Goal: Use online tool/utility: Utilize a website feature to perform a specific function

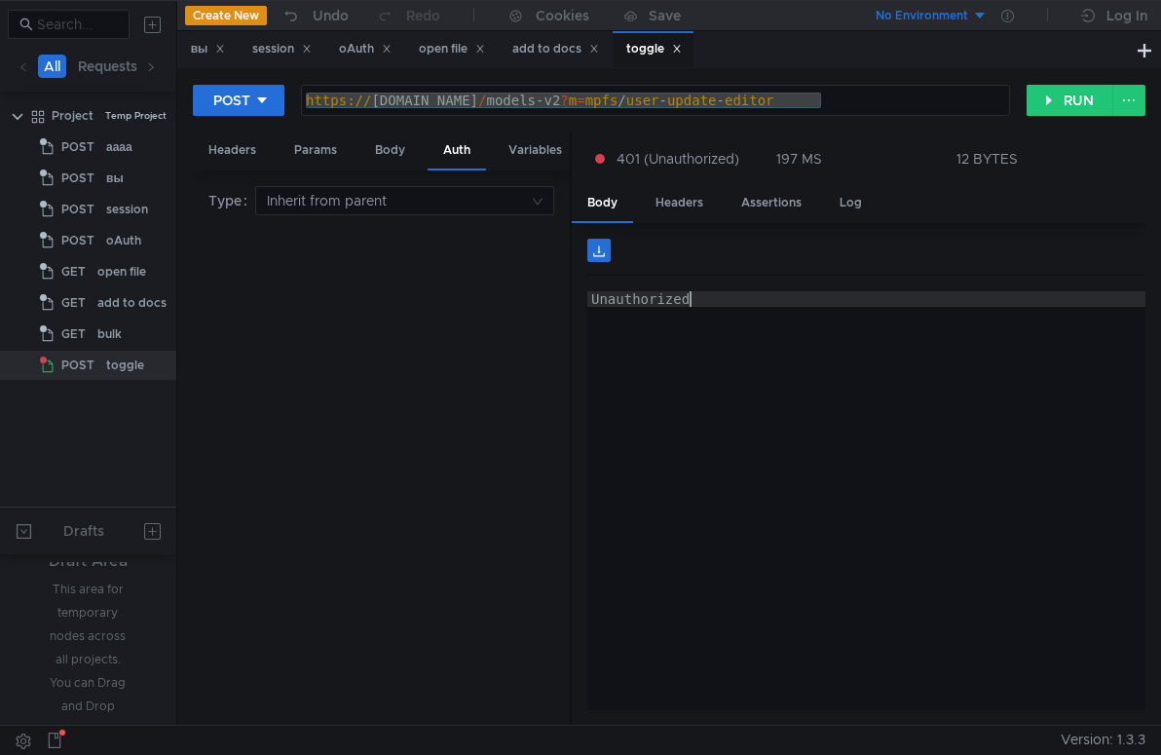
drag, startPoint x: 919, startPoint y: 440, endPoint x: 908, endPoint y: 437, distance: 11.4
click at [917, 441] on div "Unauthorized" at bounding box center [867, 516] width 558 height 450
click at [805, 361] on div "Unauthorized" at bounding box center [867, 516] width 558 height 450
click at [323, 141] on div "Params" at bounding box center [316, 151] width 74 height 36
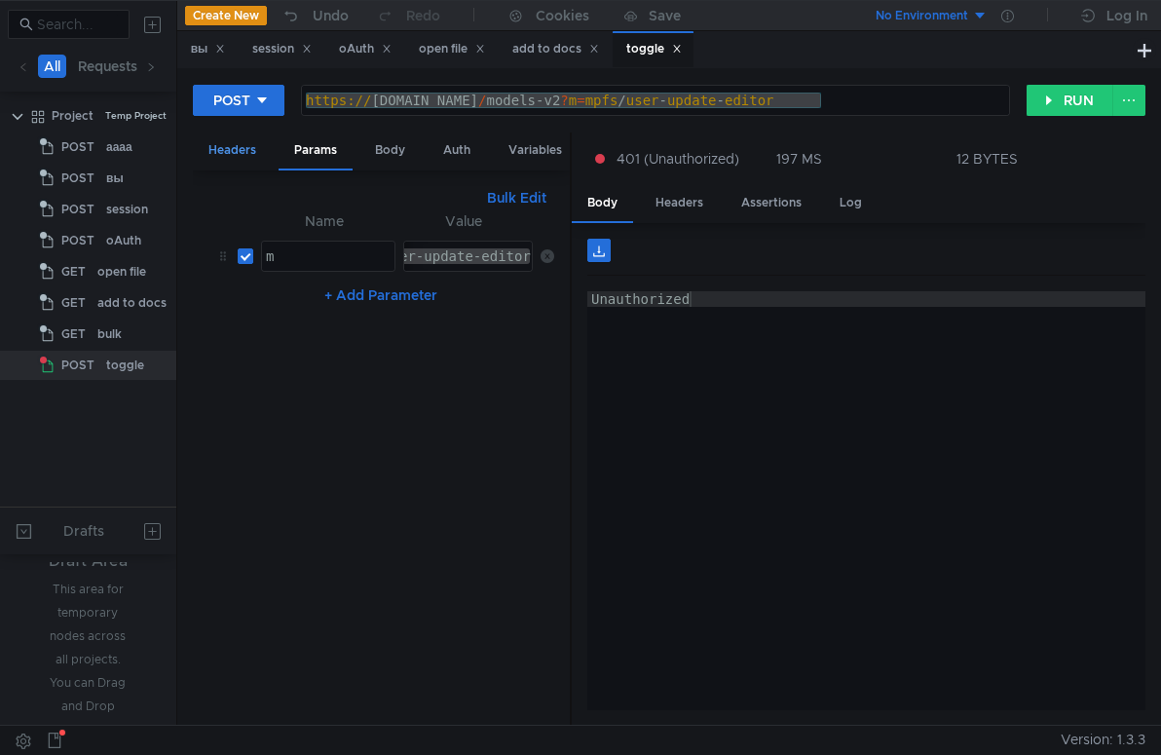
click at [232, 150] on div "Headers" at bounding box center [232, 151] width 79 height 36
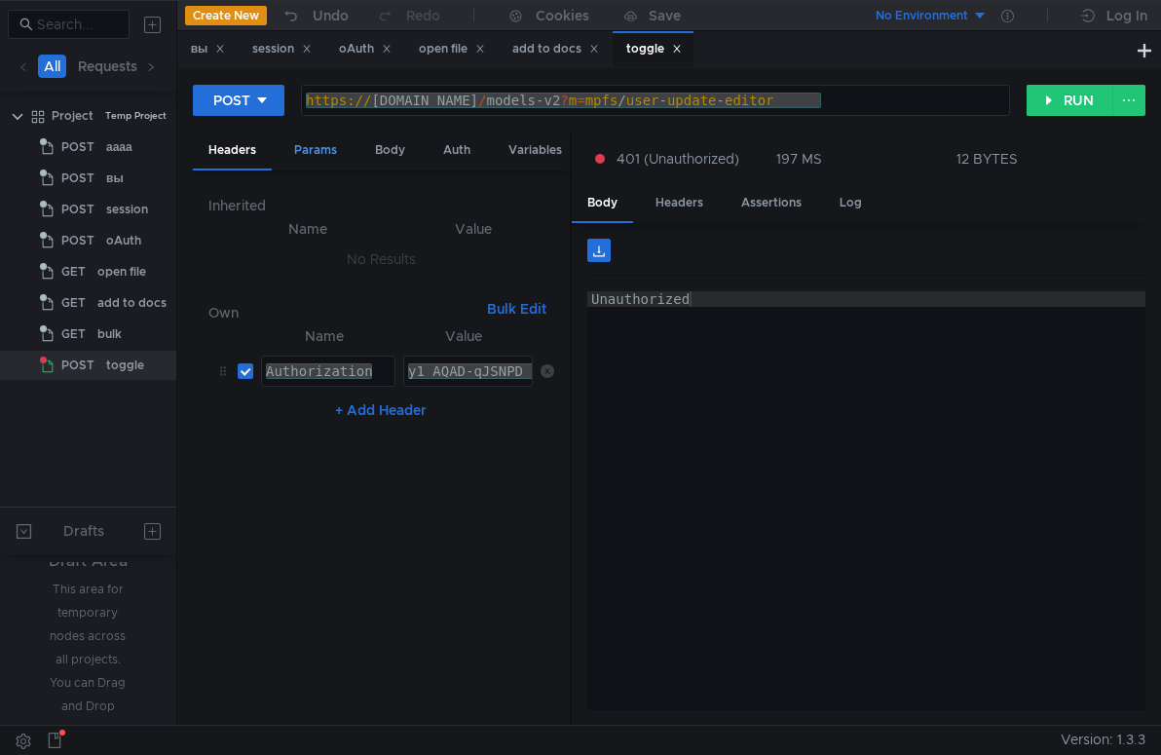
click at [303, 153] on div "Params" at bounding box center [316, 151] width 74 height 36
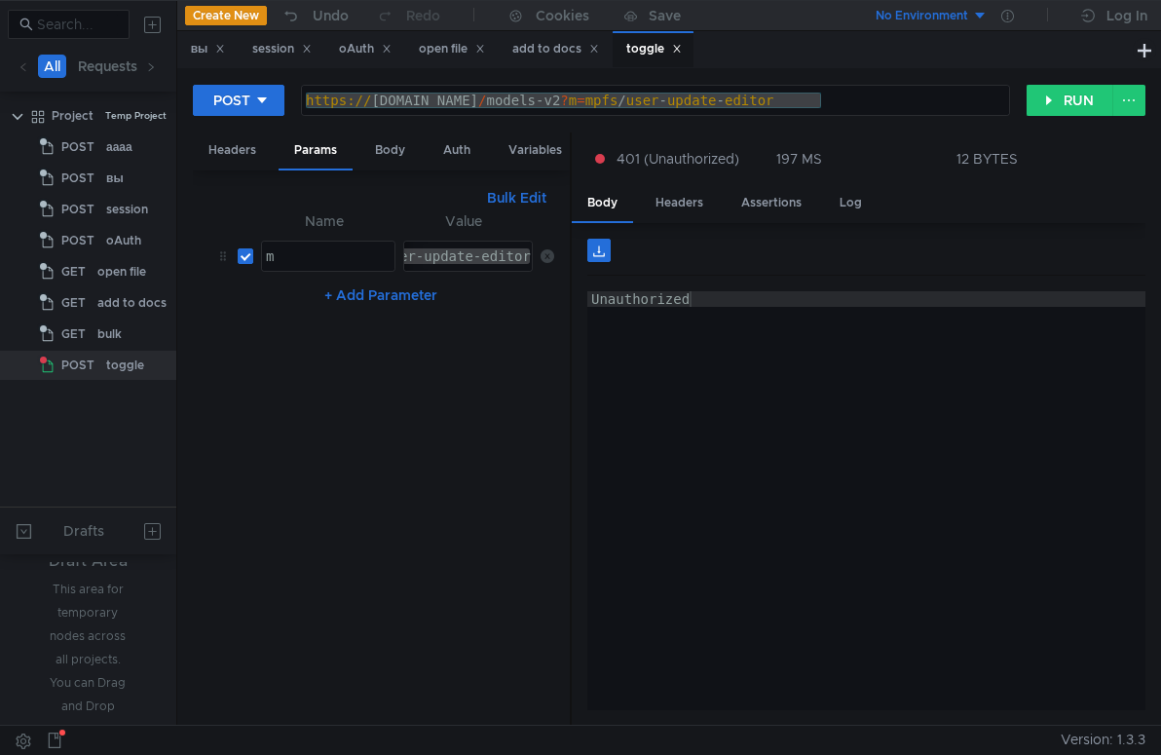
type textarea "m"
click at [308, 260] on div "m" at bounding box center [328, 271] width 133 height 47
click at [455, 255] on div "mpfs/user-update-editor" at bounding box center [436, 271] width 196 height 47
click at [718, 449] on div "Unauthorized" at bounding box center [867, 516] width 558 height 450
click at [390, 143] on div "Body" at bounding box center [390, 151] width 61 height 36
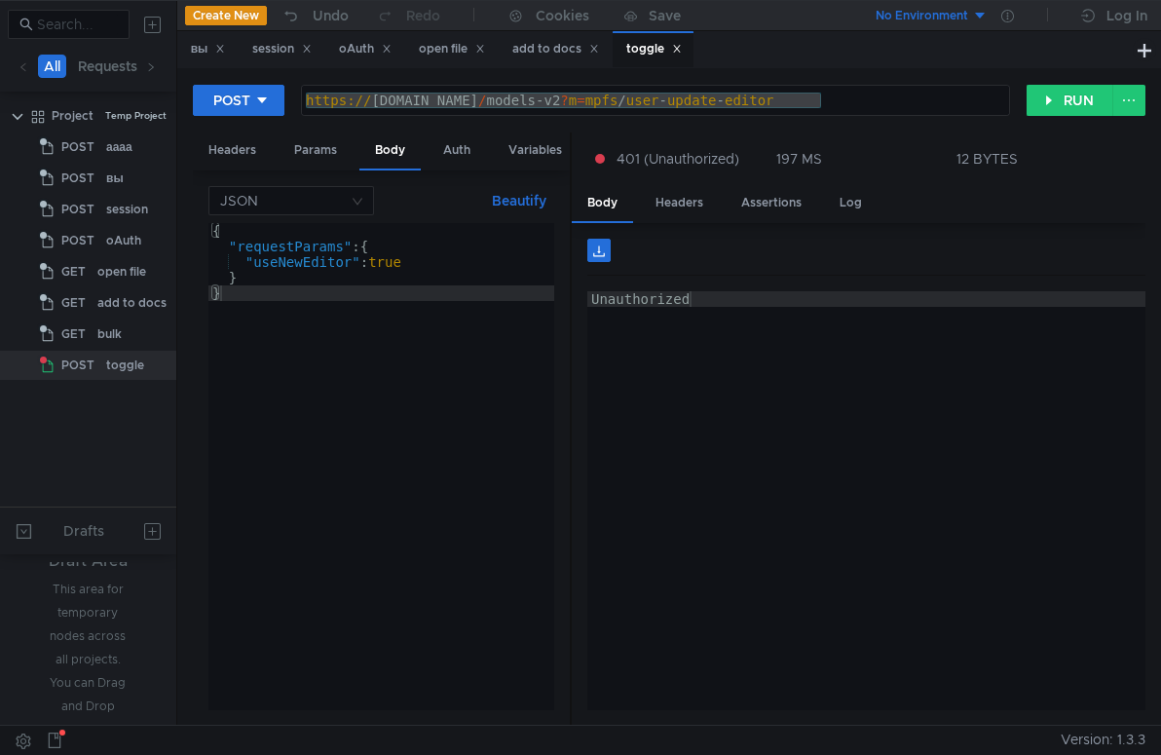
click at [836, 110] on div "https:// [DOMAIN_NAME] / models-v2 ? m = mpfs / user - update - editor" at bounding box center [655, 116] width 707 height 47
drag, startPoint x: 859, startPoint y: 105, endPoint x: 525, endPoint y: 115, distance: 334.4
click at [525, 115] on div "[URL][DOMAIN_NAME] https:// [DOMAIN_NAME] / models-v2 ? m = mpfs / user - updat…" at bounding box center [655, 100] width 709 height 31
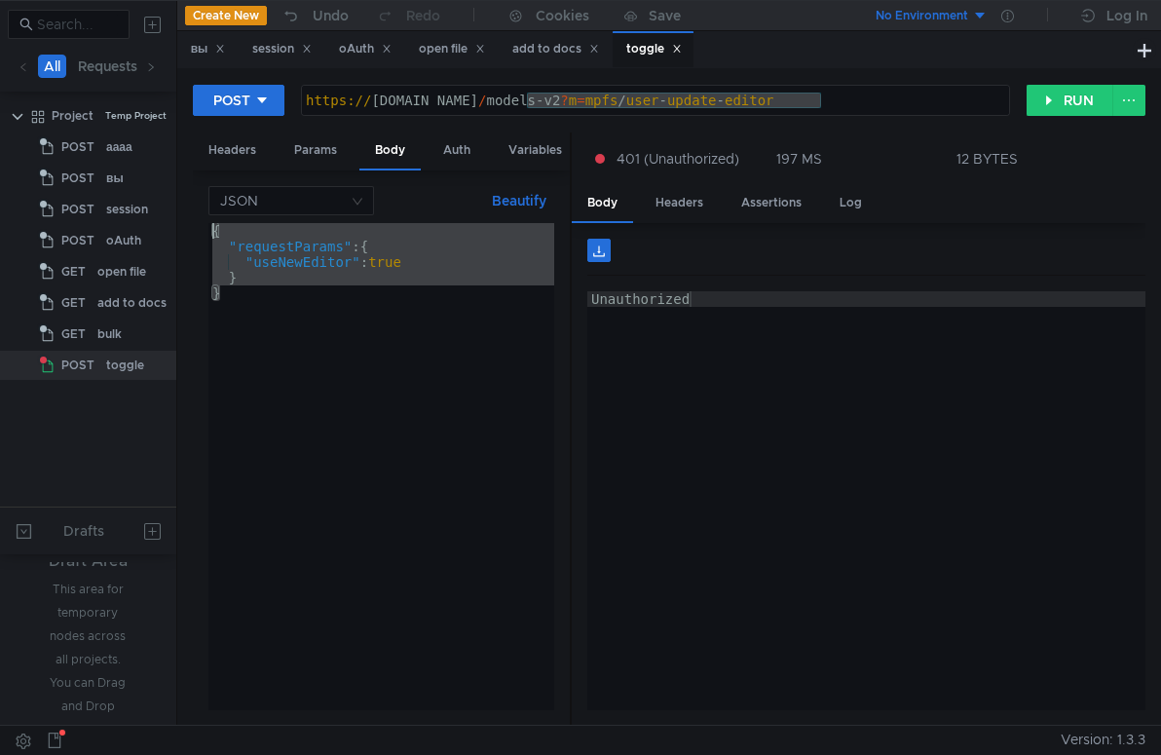
drag, startPoint x: 241, startPoint y: 297, endPoint x: 189, endPoint y: 236, distance: 80.2
click at [189, 236] on div "POST [URL][DOMAIN_NAME] https:// [DOMAIN_NAME] / models-v2 ? m = mpfs / user - …" at bounding box center [669, 396] width 984 height 657
click at [391, 284] on div "{ "requestParams" : { "useNewEditor" : true } }" at bounding box center [382, 482] width 346 height 518
type textarea "}"
